Goal: Task Accomplishment & Management: Use online tool/utility

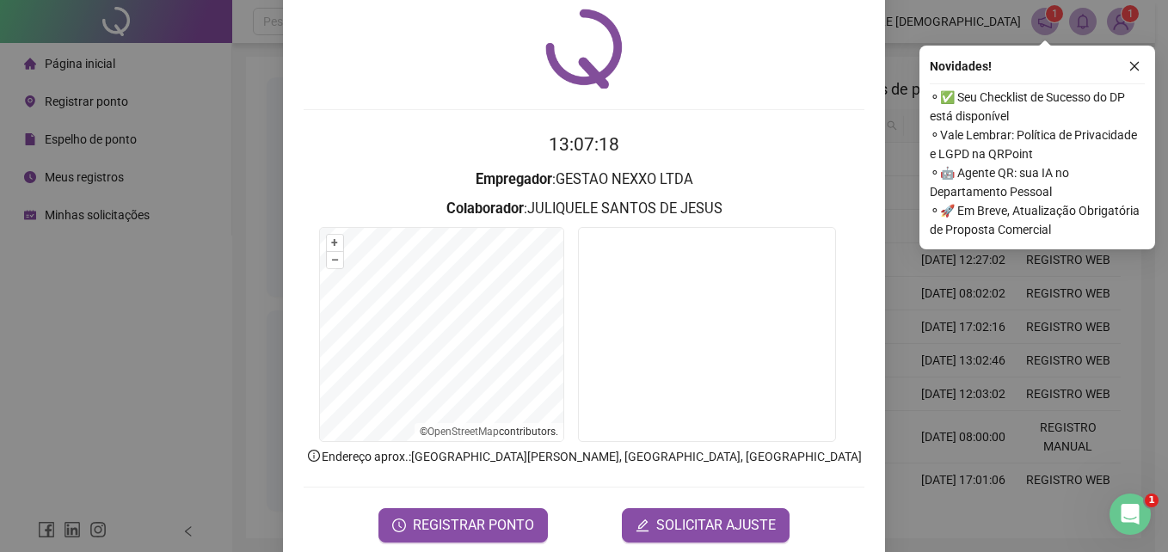
scroll to position [82, 0]
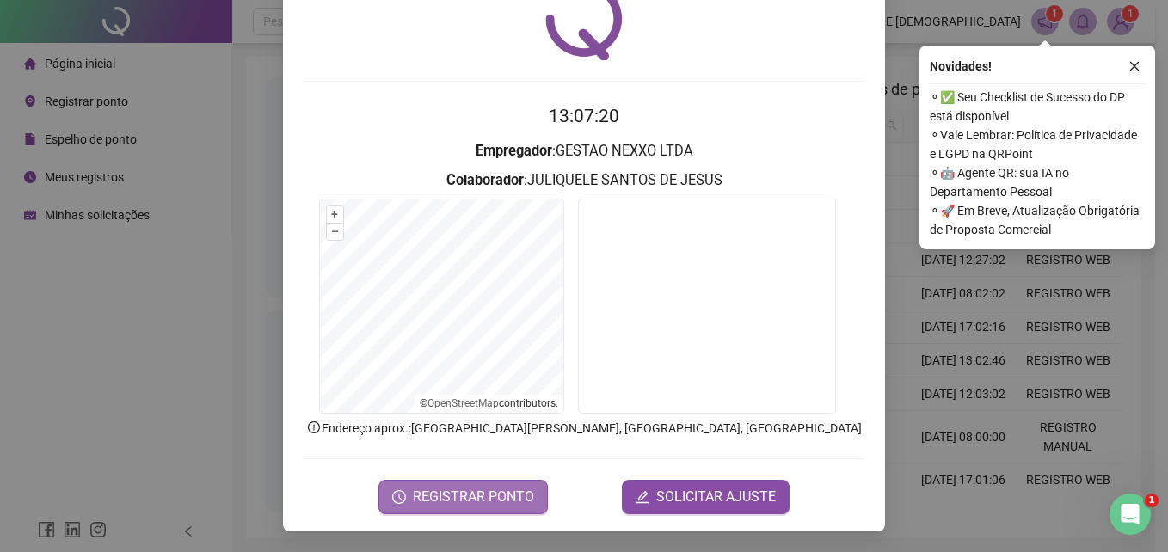
click at [472, 501] on span "REGISTRAR PONTO" at bounding box center [473, 497] width 121 height 21
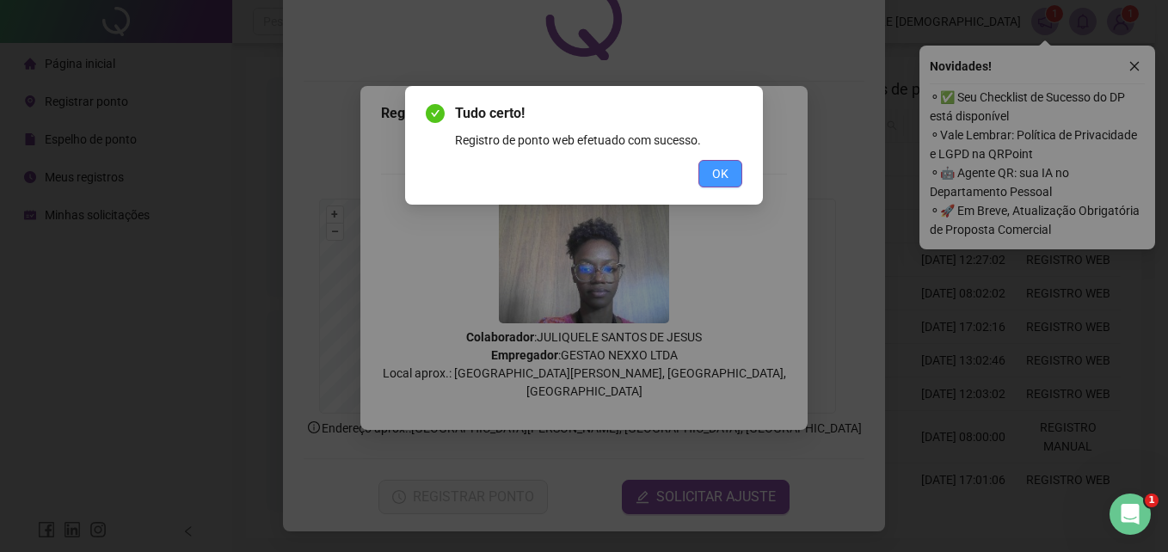
drag, startPoint x: 722, startPoint y: 181, endPoint x: 712, endPoint y: 185, distance: 10.4
click at [722, 181] on span "OK" at bounding box center [720, 173] width 16 height 19
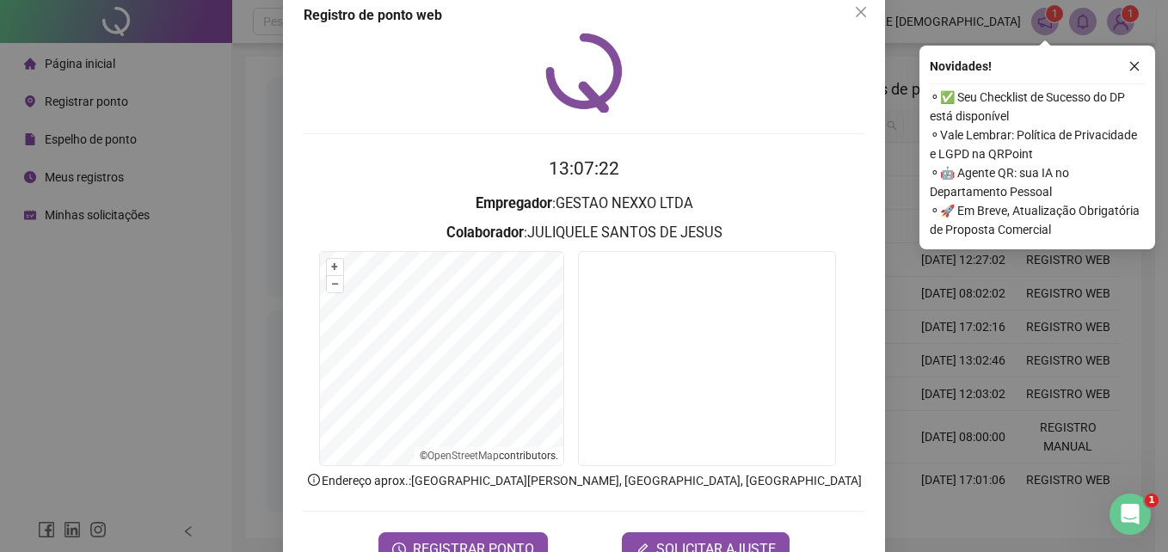
scroll to position [0, 0]
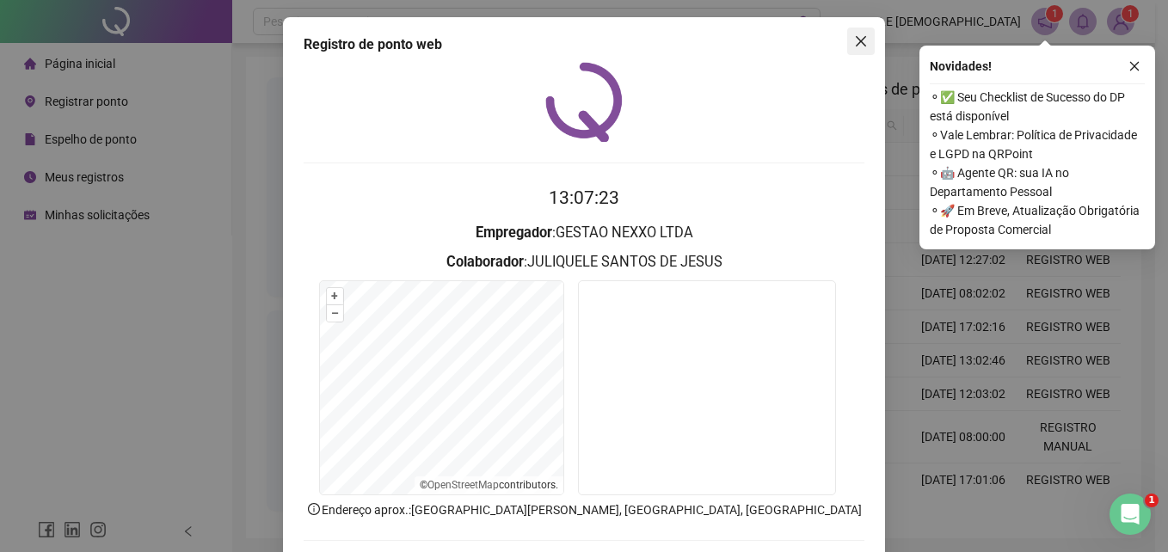
click at [856, 38] on icon "close" at bounding box center [861, 41] width 10 height 10
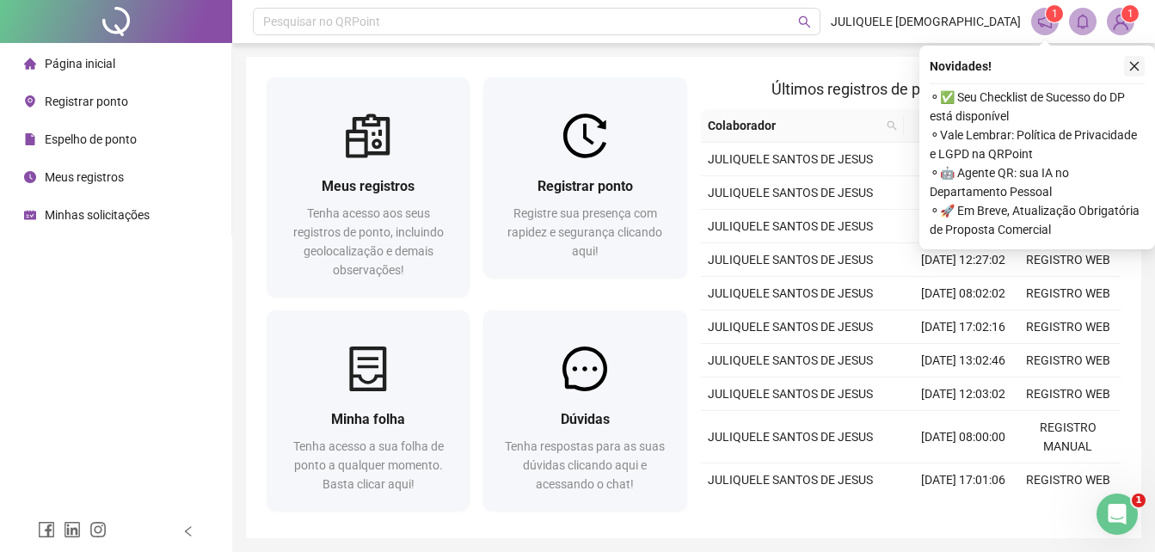
click at [1133, 57] on button "button" at bounding box center [1134, 66] width 21 height 21
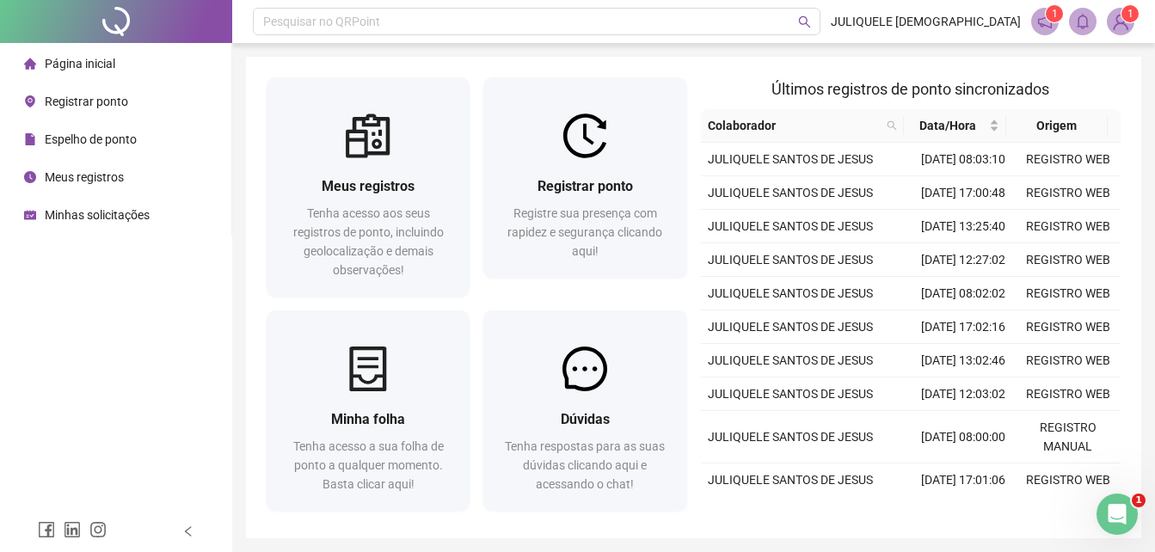
click at [111, 57] on span "Página inicial" at bounding box center [80, 64] width 71 height 14
click at [117, 180] on span "Meus registros" at bounding box center [84, 177] width 79 height 14
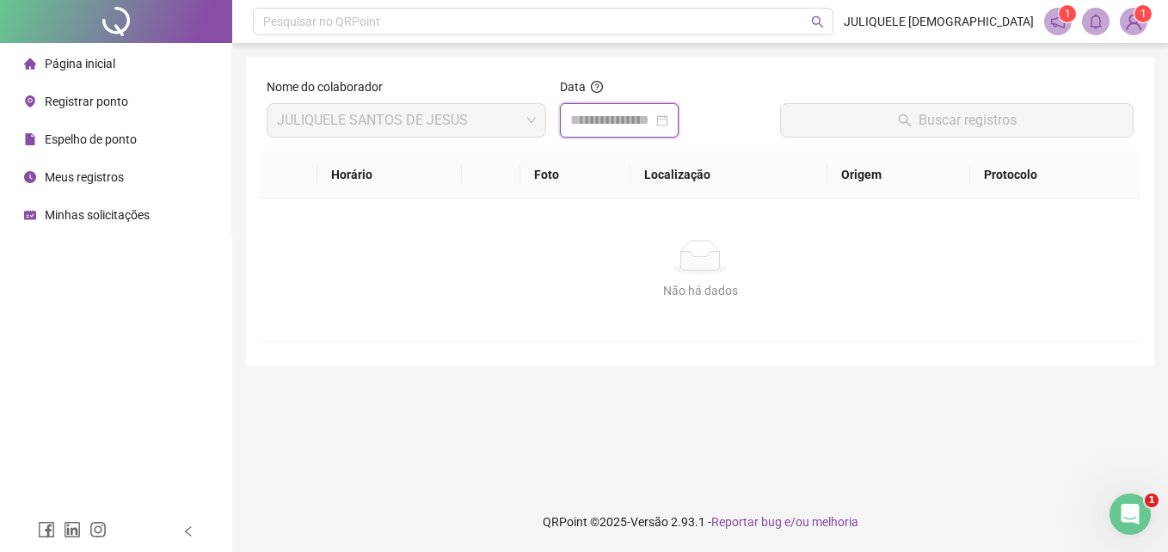
click at [600, 113] on input at bounding box center [611, 120] width 83 height 21
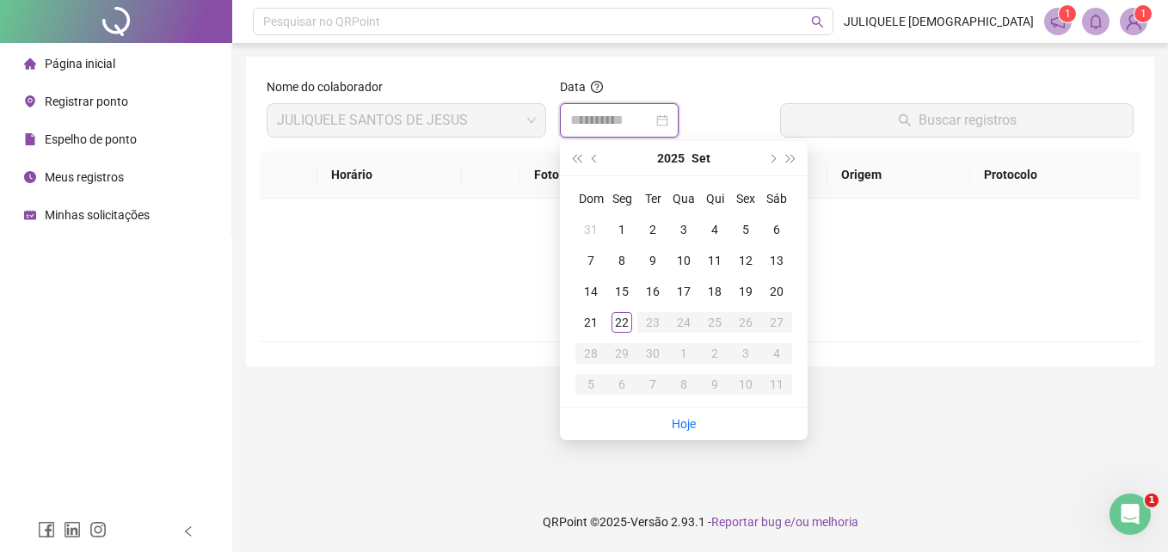
type input "**********"
click at [619, 327] on div "22" at bounding box center [621, 322] width 21 height 21
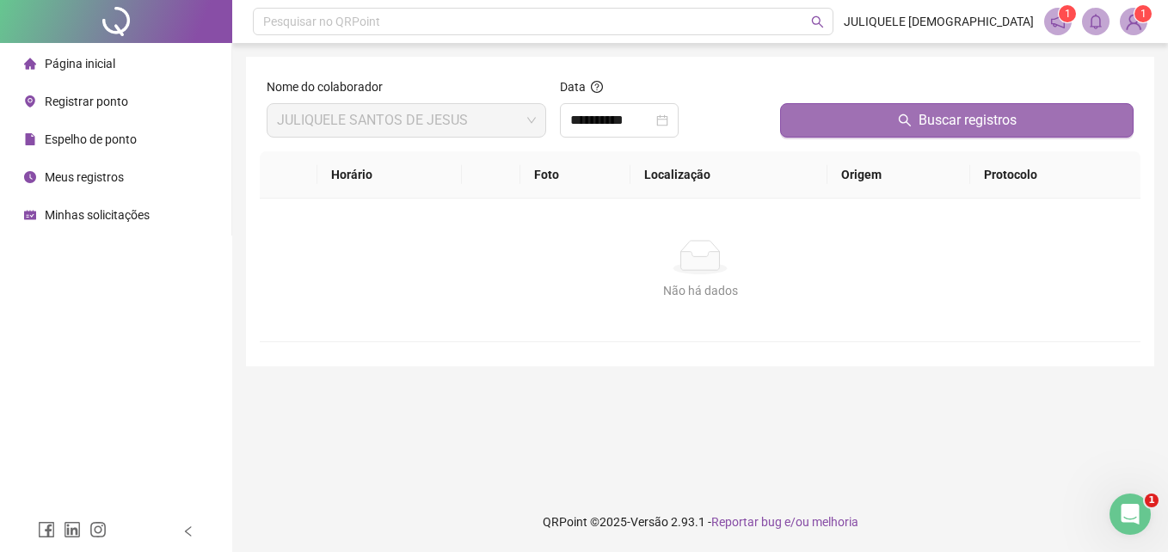
click at [898, 117] on icon "search" at bounding box center [905, 121] width 14 height 14
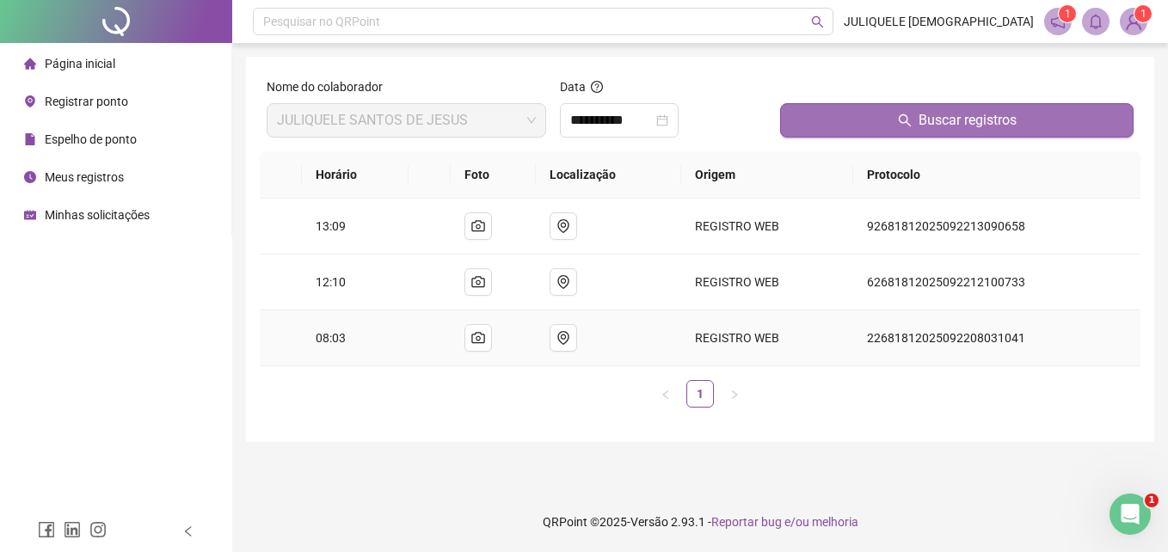
click at [316, 340] on span "08:03" at bounding box center [331, 338] width 30 height 14
drag, startPoint x: 316, startPoint y: 340, endPoint x: 330, endPoint y: 341, distance: 13.9
click at [330, 341] on span "08:03" at bounding box center [331, 338] width 30 height 14
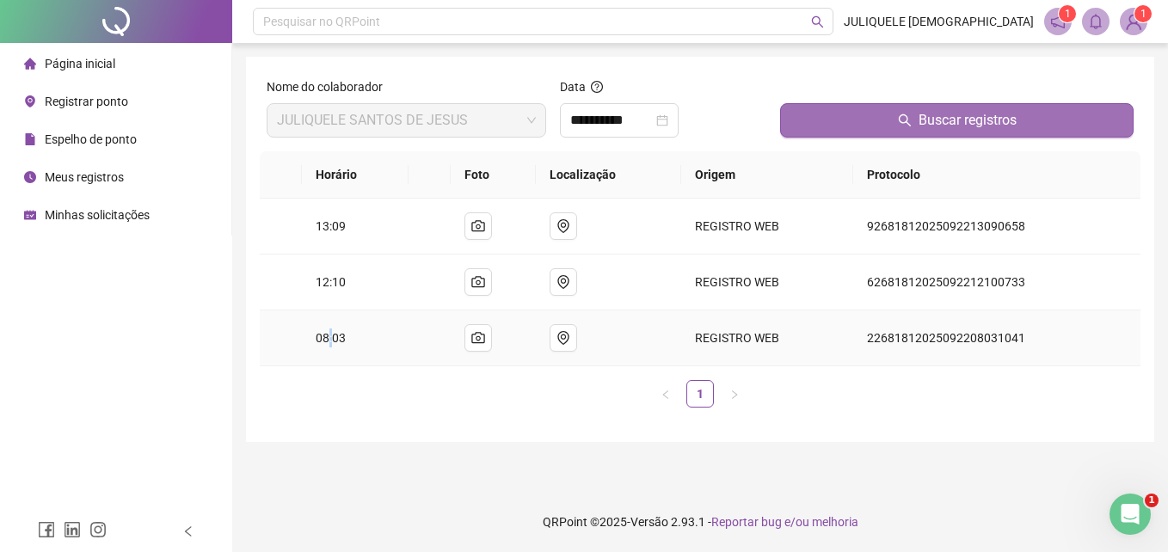
click at [330, 341] on span "08:03" at bounding box center [331, 338] width 30 height 14
click at [331, 339] on span "08:03" at bounding box center [331, 338] width 30 height 14
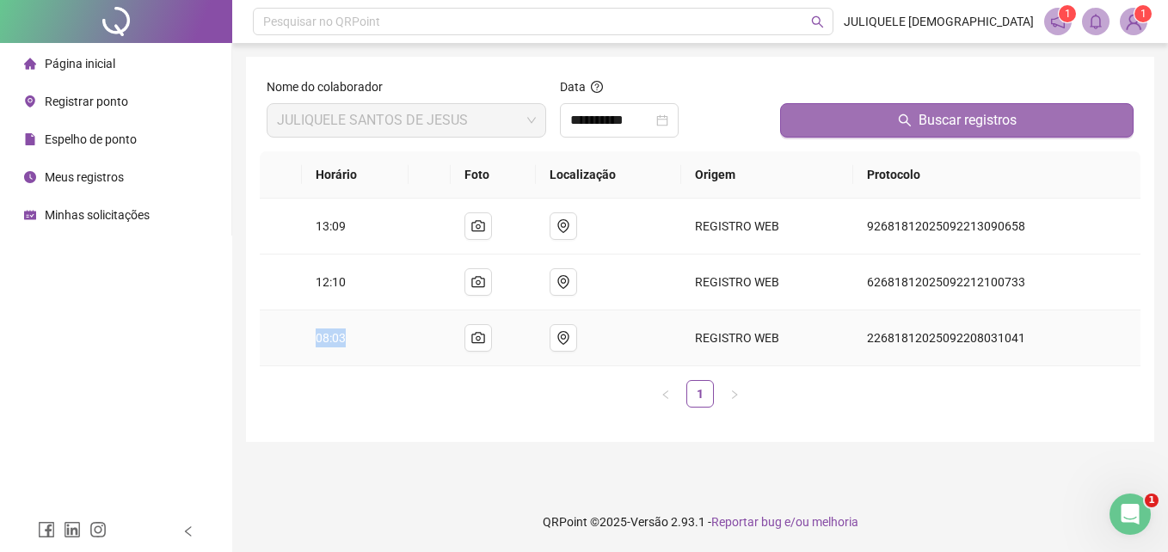
click at [329, 339] on span "08:03" at bounding box center [331, 338] width 30 height 14
click at [329, 338] on span "08:03" at bounding box center [331, 338] width 30 height 14
